Goal: Contribute content

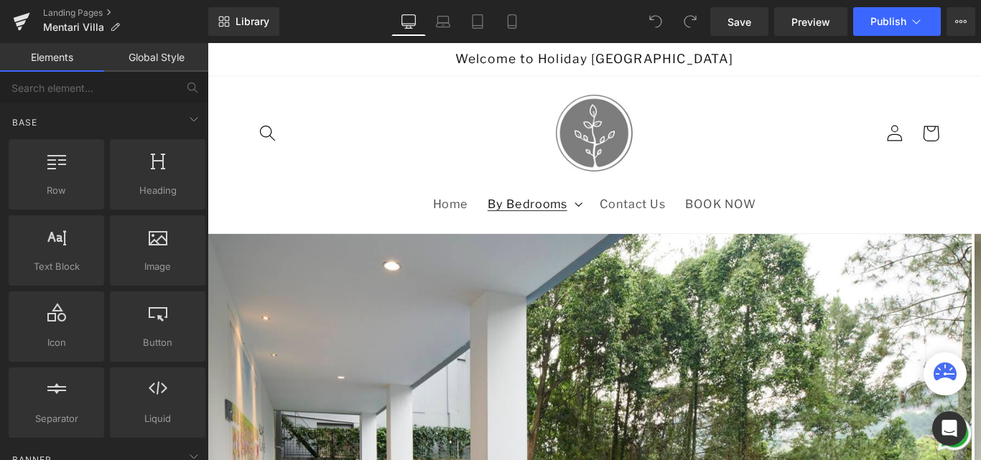
click at [553, 223] on span "By Bedrooms" at bounding box center [567, 223] width 90 height 16
click at [427, 149] on header "Home By Bedrooms By Bedrooms 3 Bedrooms 4 Bedrooms 5 Bedrooms 6 Bedrooms 7 Bedr…" at bounding box center [641, 168] width 869 height 177
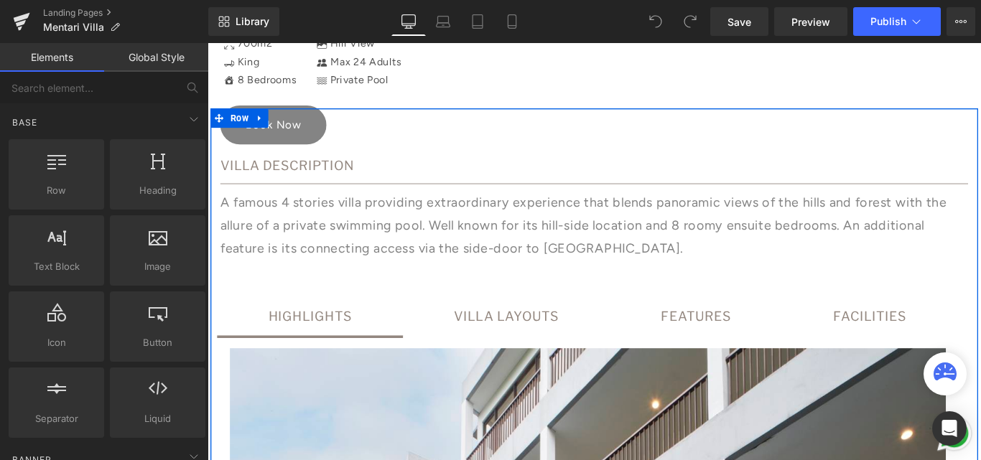
scroll to position [933, 0]
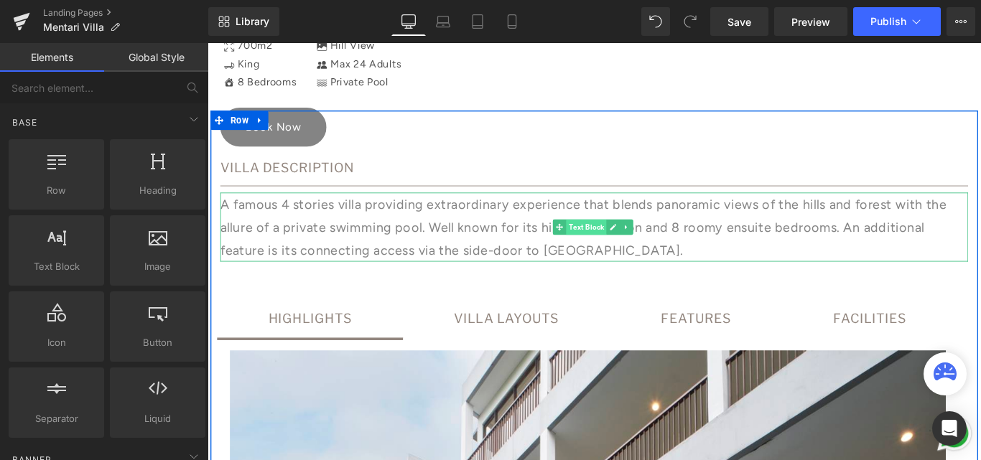
click at [616, 251] on span "Text Block" at bounding box center [632, 249] width 45 height 17
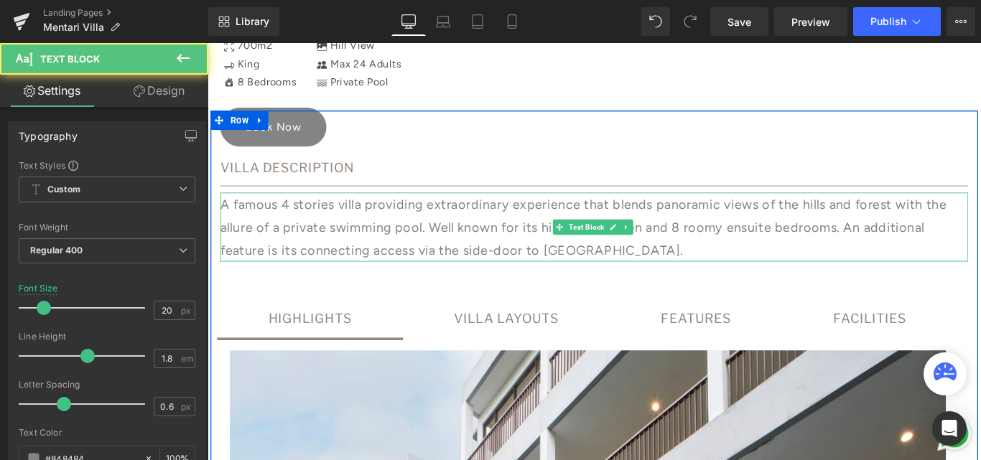
click at [508, 248] on p "A famous 4 stories villa providing extraordinary experience that blends panoram…" at bounding box center [642, 250] width 840 height 78
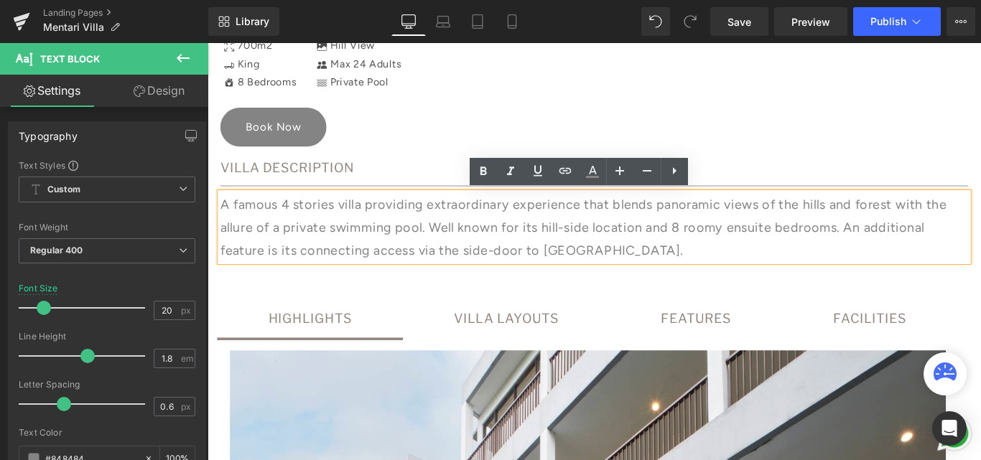
click at [332, 254] on p "A famous 4 stories villa providing extraordinary experience that blends panoram…" at bounding box center [642, 250] width 840 height 78
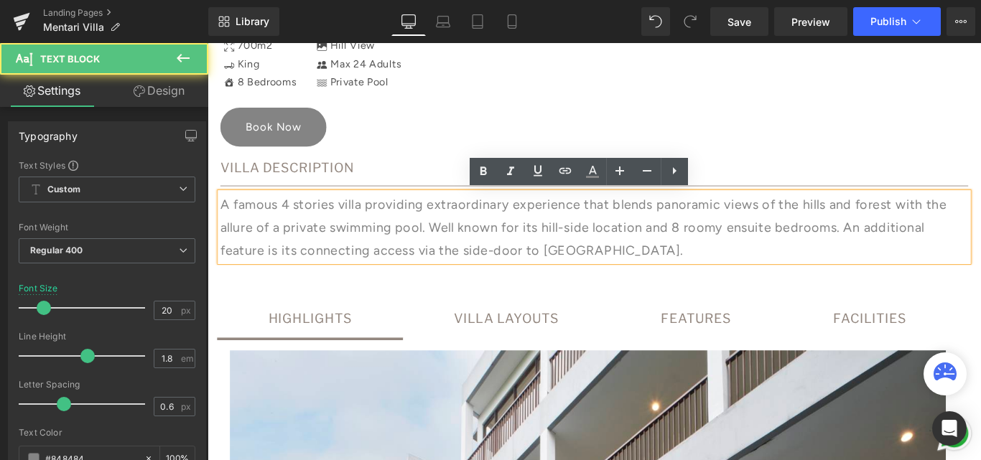
click at [336, 254] on p "A famous 4 stories villa providing extraordinary experience that blends panoram…" at bounding box center [642, 250] width 840 height 78
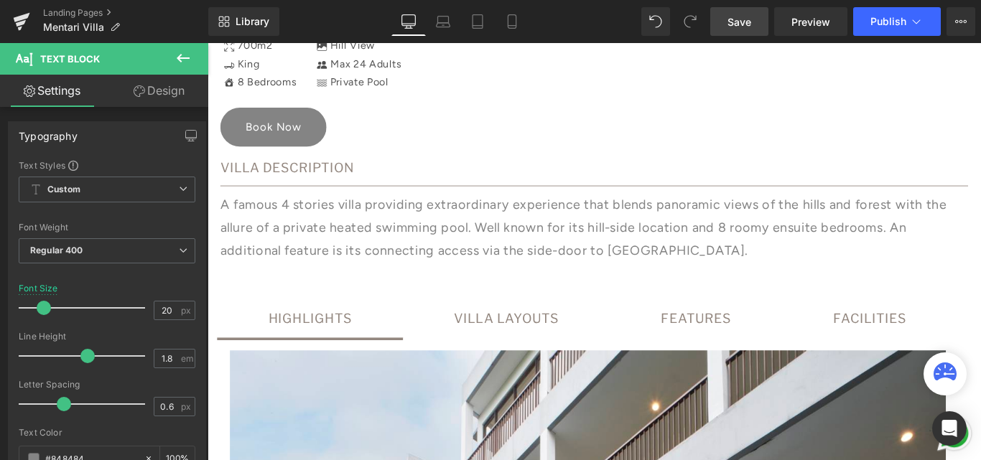
click at [747, 27] on span "Save" at bounding box center [739, 21] width 24 height 15
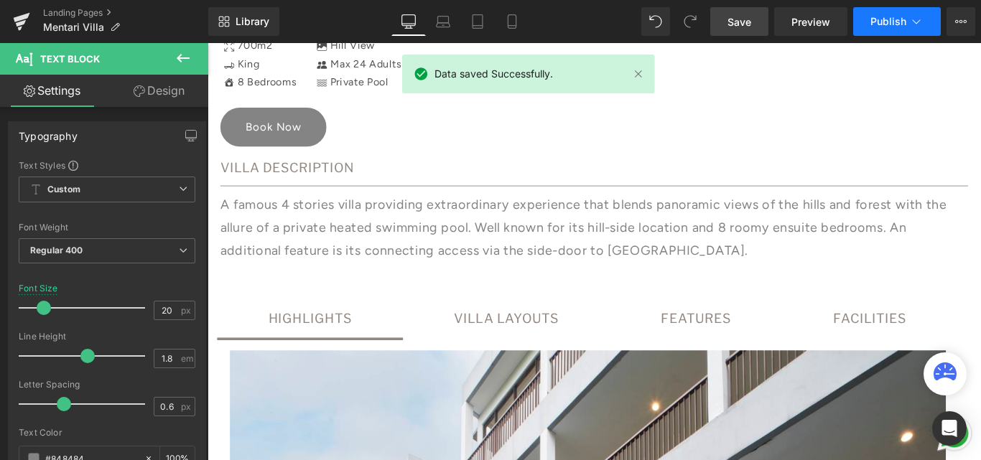
click at [879, 21] on span "Publish" at bounding box center [888, 21] width 36 height 11
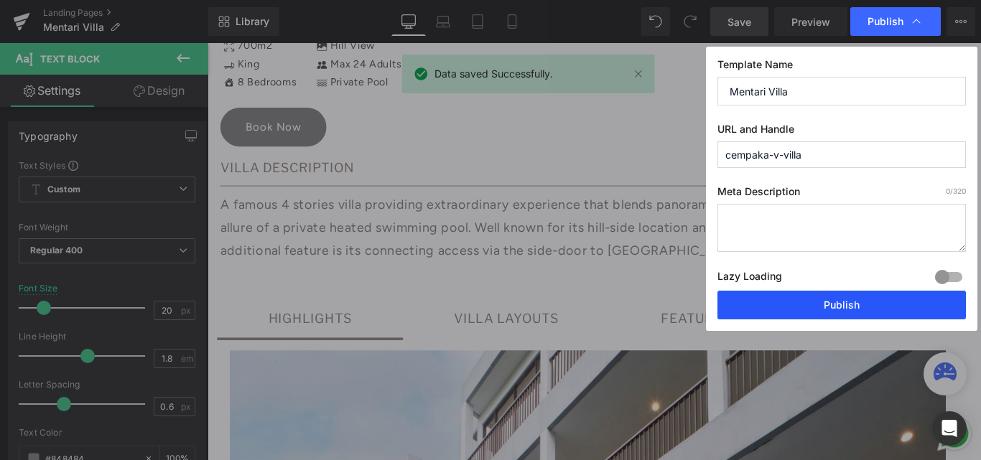
click at [838, 307] on button "Publish" at bounding box center [841, 305] width 248 height 29
